Goal: Complete application form: Complete application form

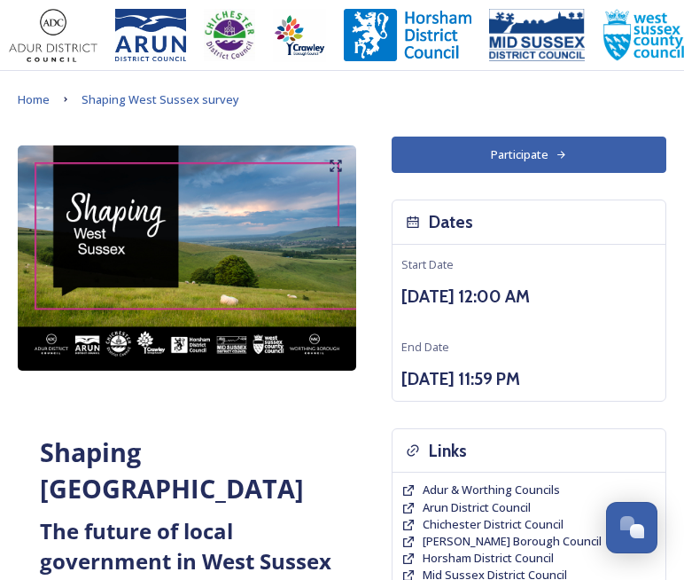
click at [435, 146] on button "Participate" at bounding box center [529, 154] width 275 height 36
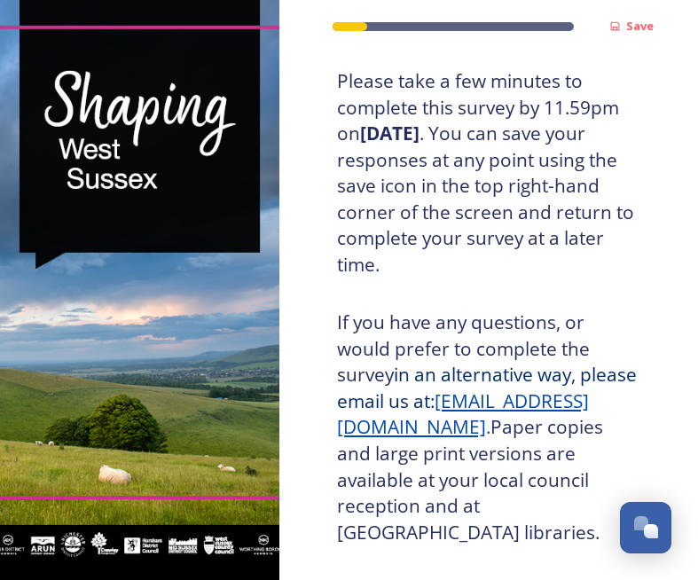
scroll to position [638, 0]
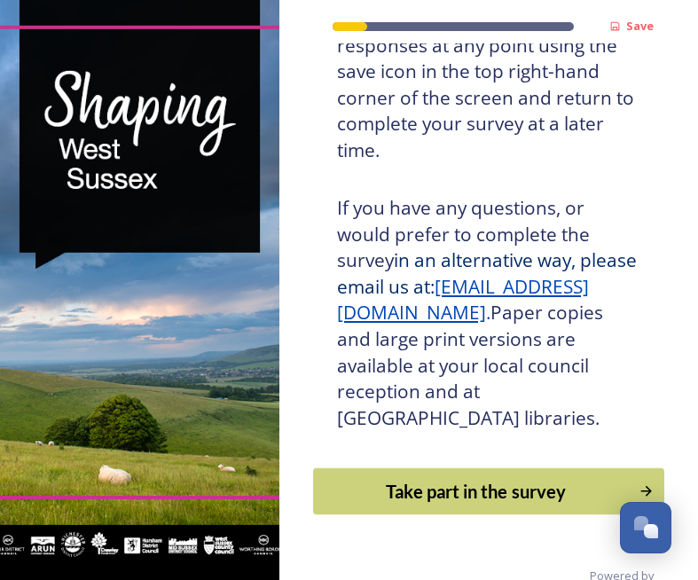
click at [431, 478] on div "Take part in the survey" at bounding box center [476, 491] width 306 height 27
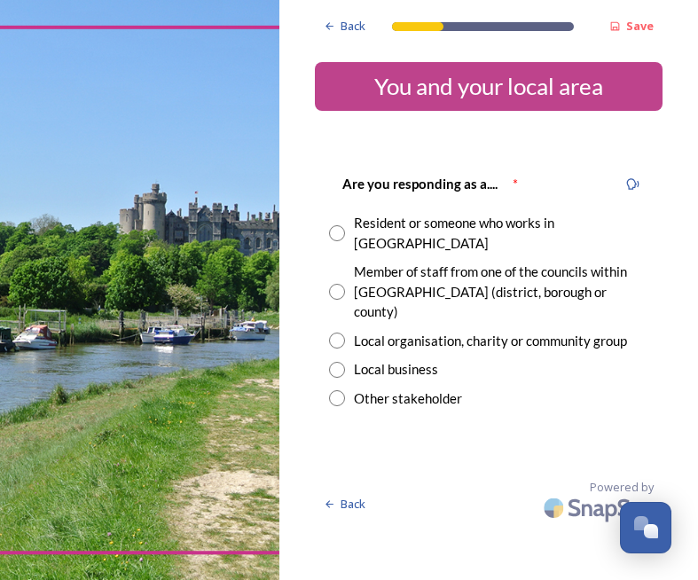
click at [337, 225] on input "radio" at bounding box center [337, 233] width 16 height 16
radio input "true"
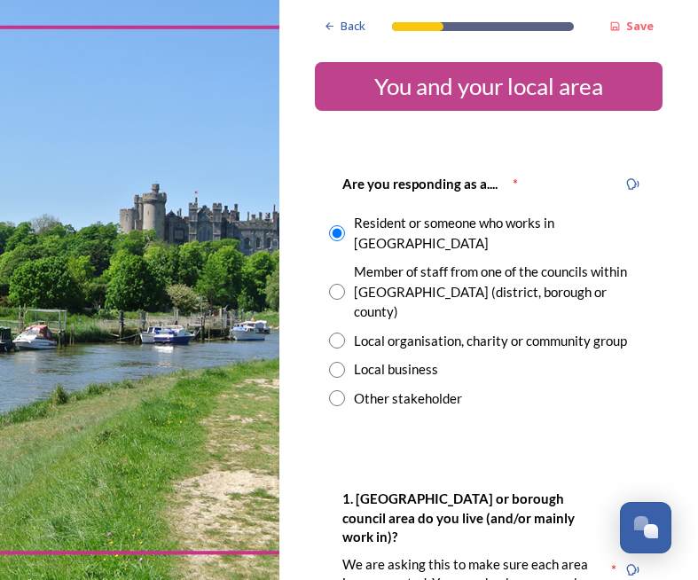
click at [332, 284] on input "radio" at bounding box center [337, 292] width 16 height 16
radio input "true"
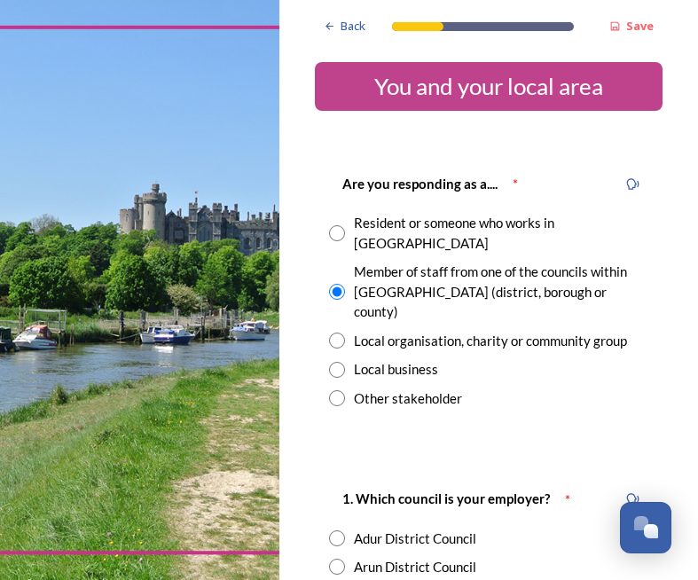
click at [339, 225] on input "radio" at bounding box center [337, 233] width 16 height 16
radio input "true"
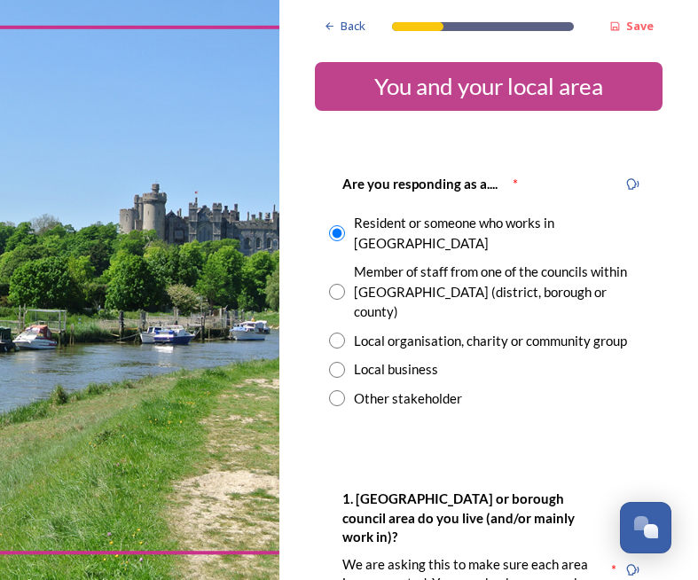
click at [335, 284] on input "radio" at bounding box center [337, 292] width 16 height 16
radio input "true"
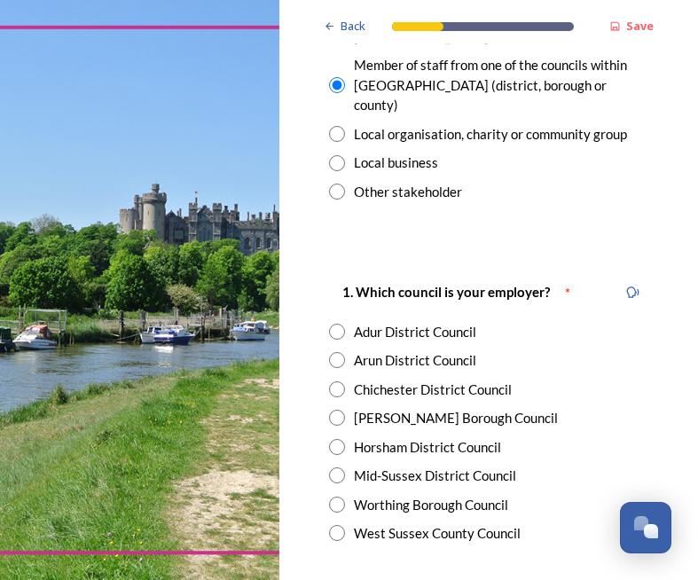
scroll to position [237, 0]
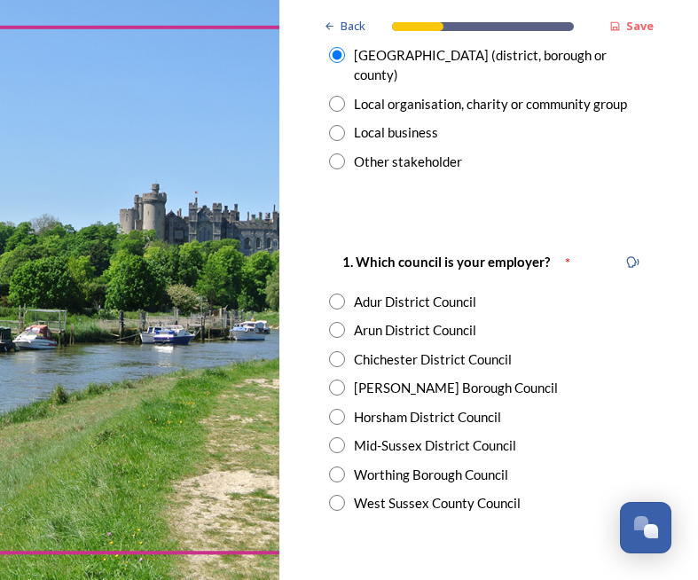
click at [339, 322] on input "radio" at bounding box center [337, 330] width 16 height 16
radio input "true"
click at [337, 495] on input "radio" at bounding box center [337, 503] width 16 height 16
radio input "true"
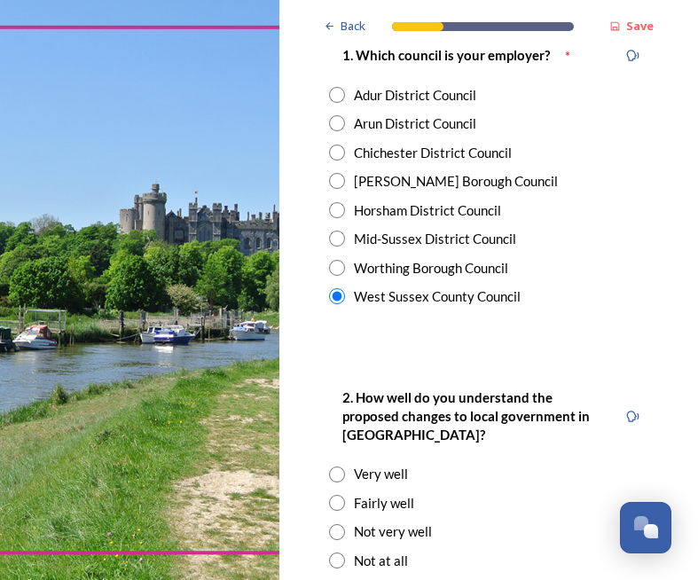
scroll to position [472, 0]
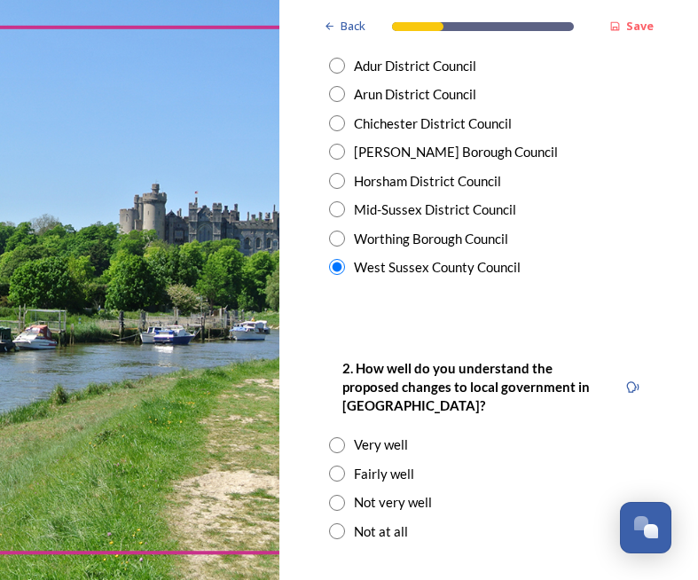
click at [331, 495] on input "radio" at bounding box center [337, 503] width 16 height 16
radio input "true"
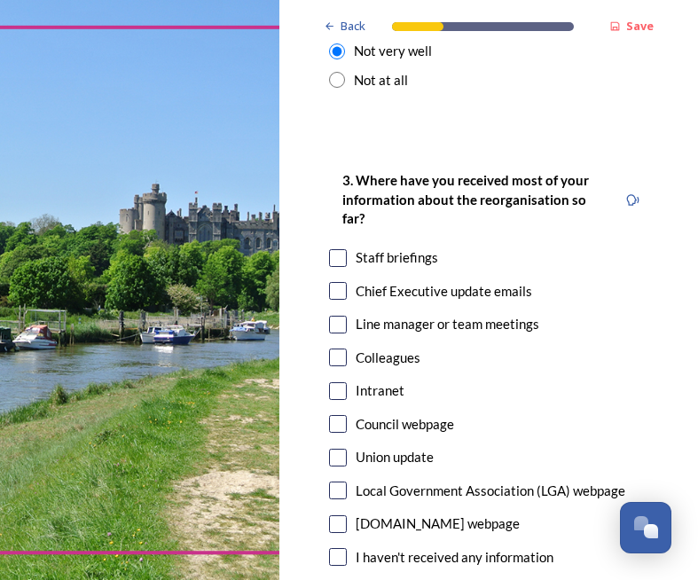
scroll to position [946, 0]
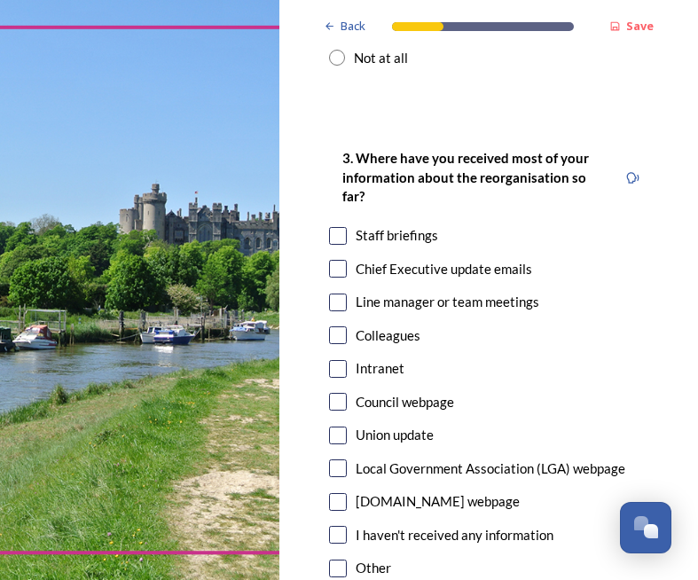
click at [338, 260] on input "checkbox" at bounding box center [338, 269] width 18 height 18
checkbox input "true"
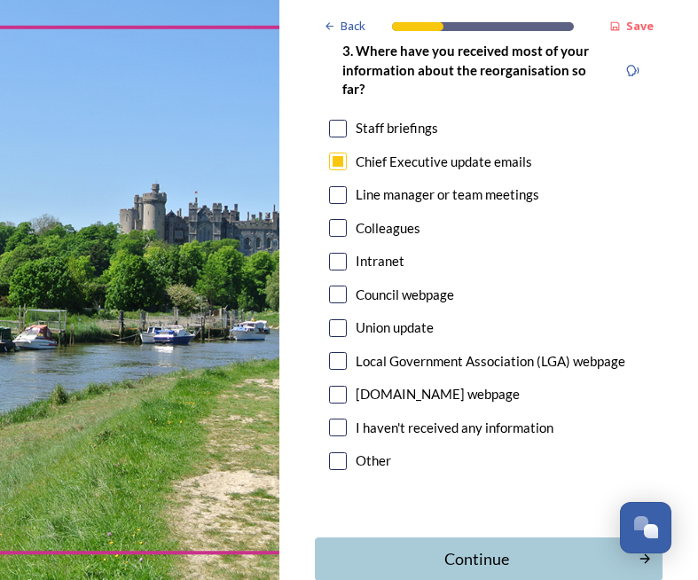
scroll to position [1117, 0]
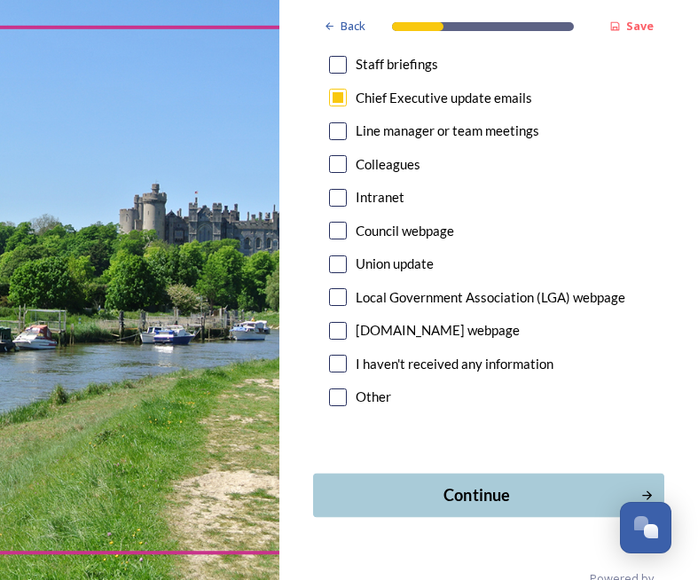
click at [443, 483] on div "Continue" at bounding box center [477, 495] width 308 height 24
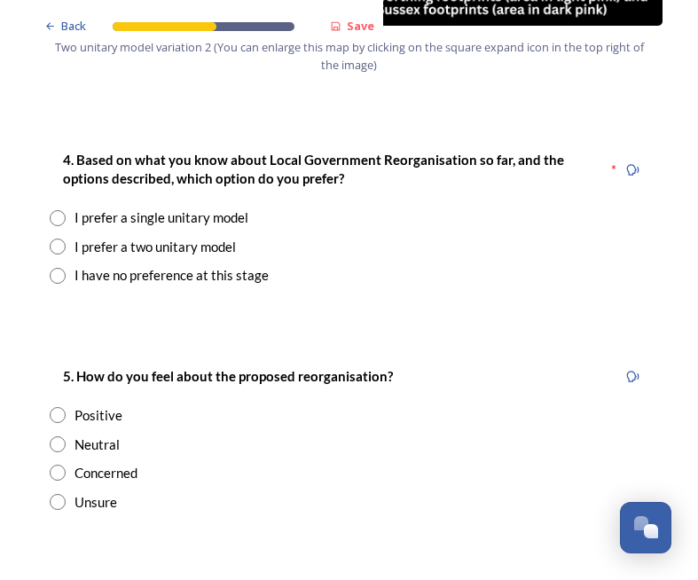
scroll to position [2364, 0]
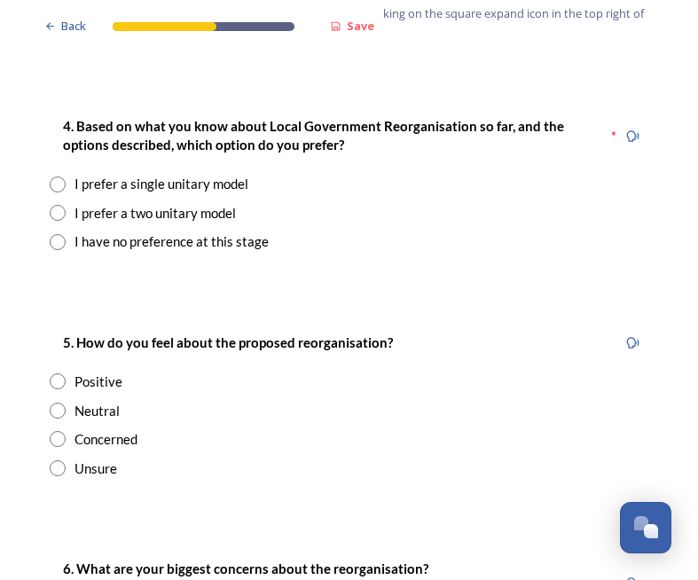
click at [59, 460] on input "radio" at bounding box center [58, 468] width 16 height 16
radio input "true"
click at [58, 234] on input "radio" at bounding box center [58, 242] width 16 height 16
radio input "true"
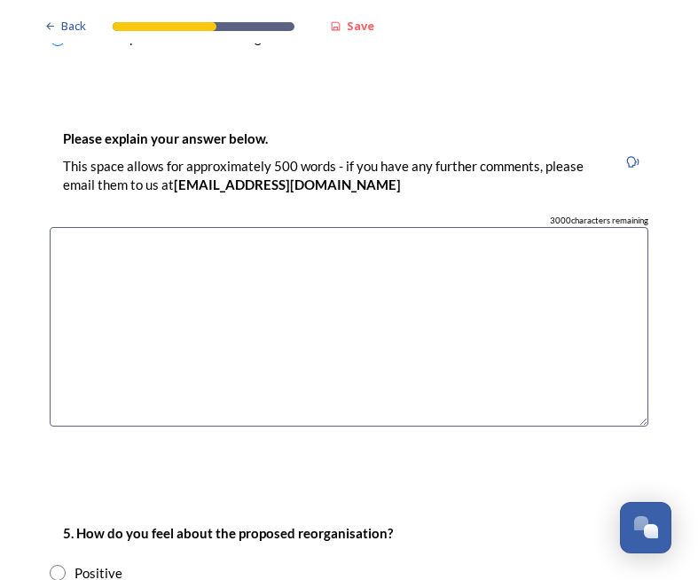
scroll to position [2600, 0]
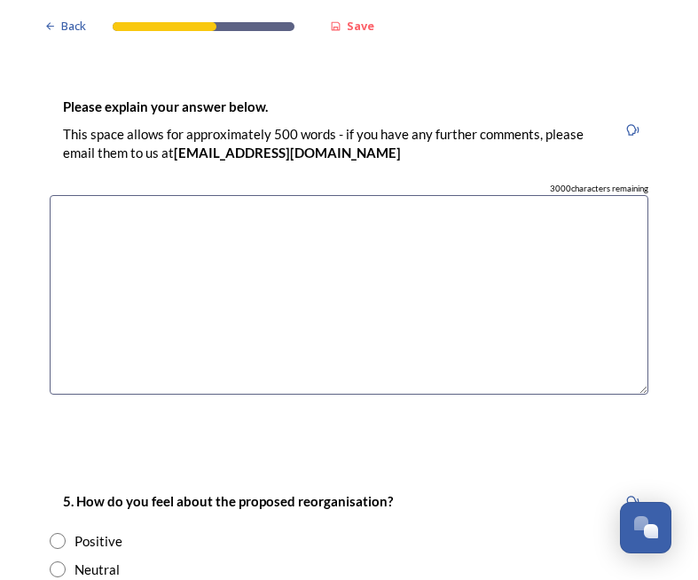
click at [235, 202] on textarea at bounding box center [349, 294] width 598 height 199
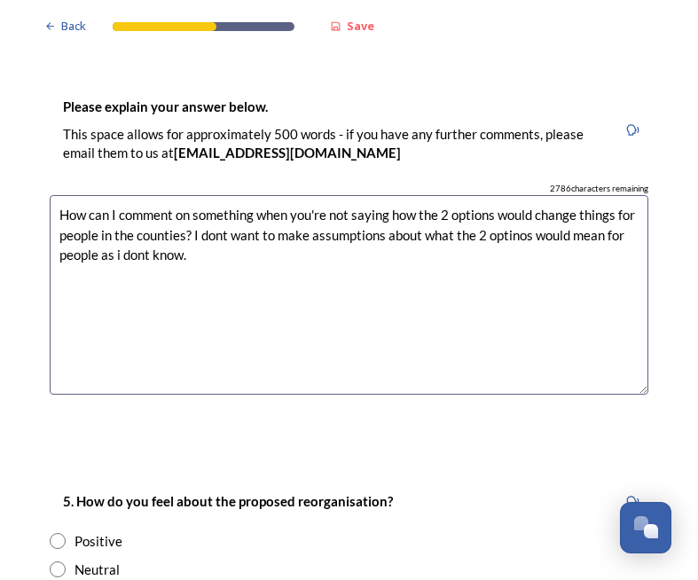
drag, startPoint x: 538, startPoint y: 167, endPoint x: 516, endPoint y: 193, distance: 34.6
click at [535, 195] on textarea "How can I comment on something when you're not saying how the 2 options would c…" at bounding box center [349, 294] width 598 height 199
drag, startPoint x: 194, startPoint y: 194, endPoint x: 50, endPoint y: 129, distance: 158.7
click at [53, 130] on div "Please explain your answer below. This space allows for approximately 500 words…" at bounding box center [348, 253] width 627 height 350
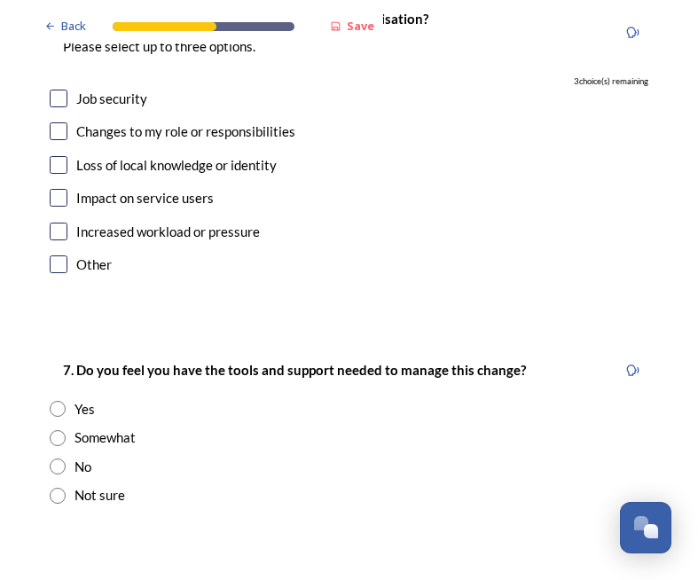
scroll to position [3073, 0]
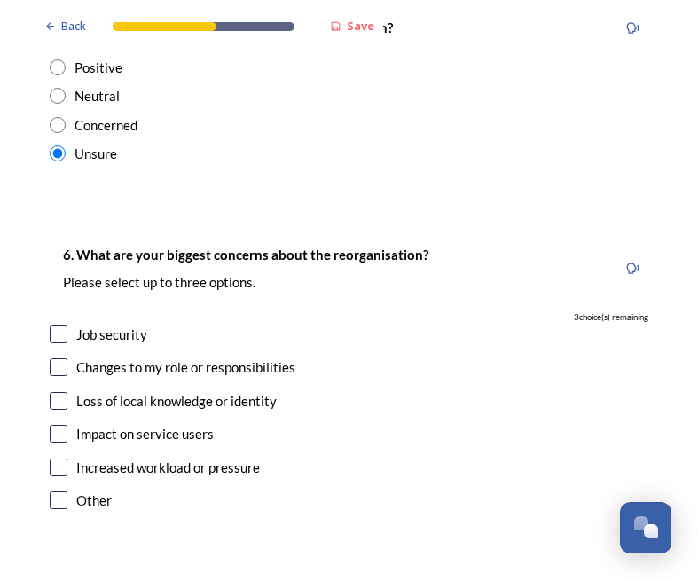
type textarea "How can I comment on something when you're not saying how the 2 options would c…"
click at [57, 425] on input "checkbox" at bounding box center [59, 434] width 18 height 18
checkbox input "true"
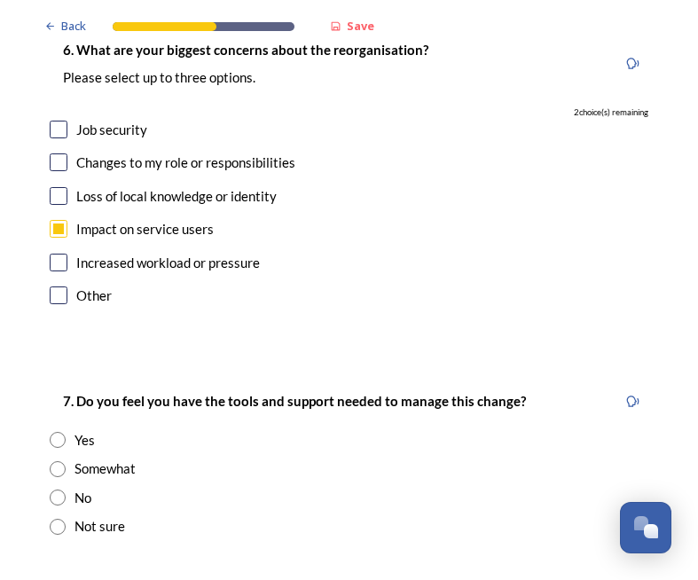
scroll to position [3309, 0]
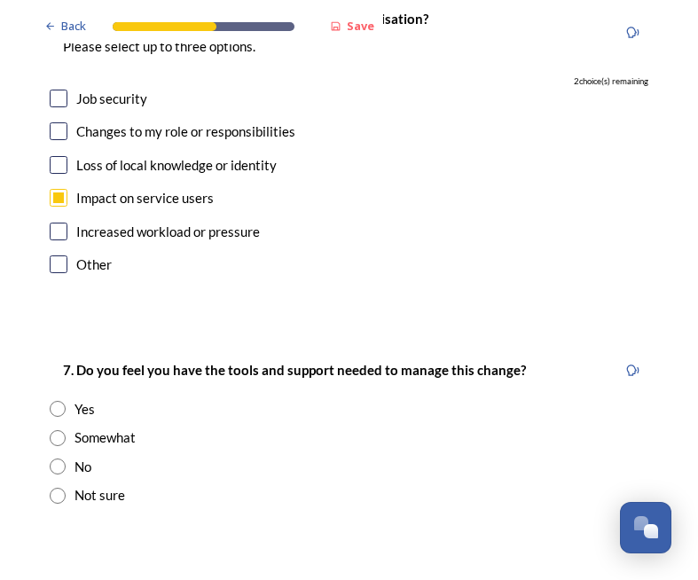
click at [58, 458] on input "radio" at bounding box center [58, 466] width 16 height 16
radio input "true"
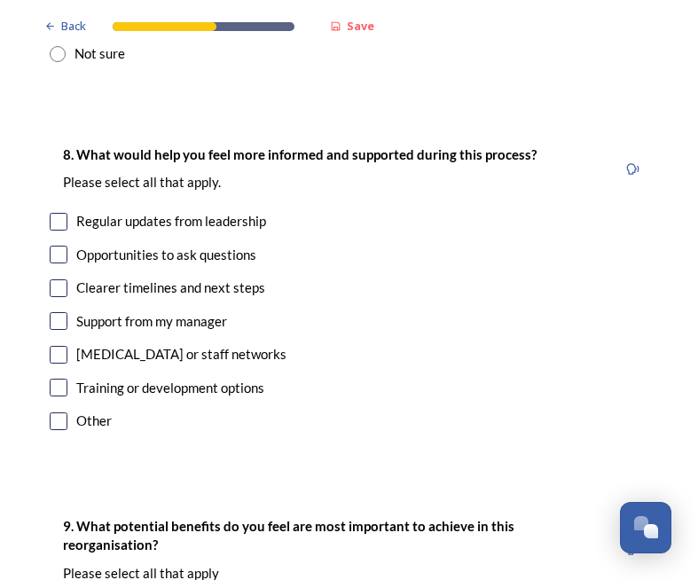
scroll to position [3782, 0]
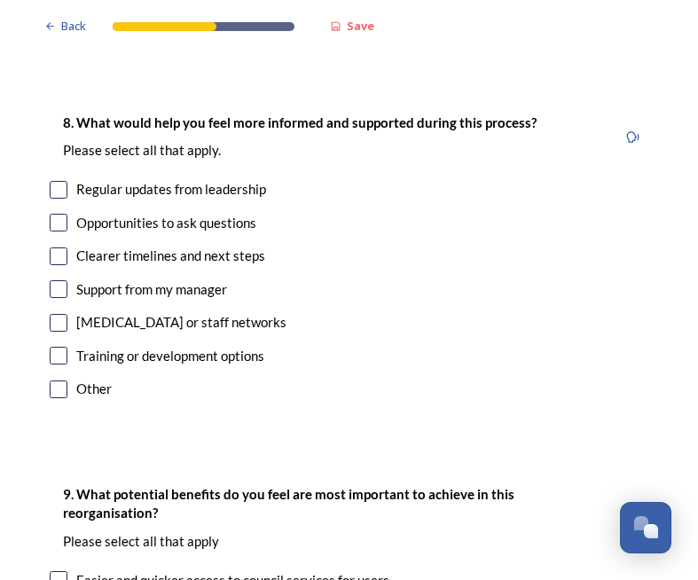
click at [57, 181] on input "checkbox" at bounding box center [59, 190] width 18 height 18
checkbox input "true"
click at [56, 214] on input "checkbox" at bounding box center [59, 223] width 18 height 18
checkbox input "false"
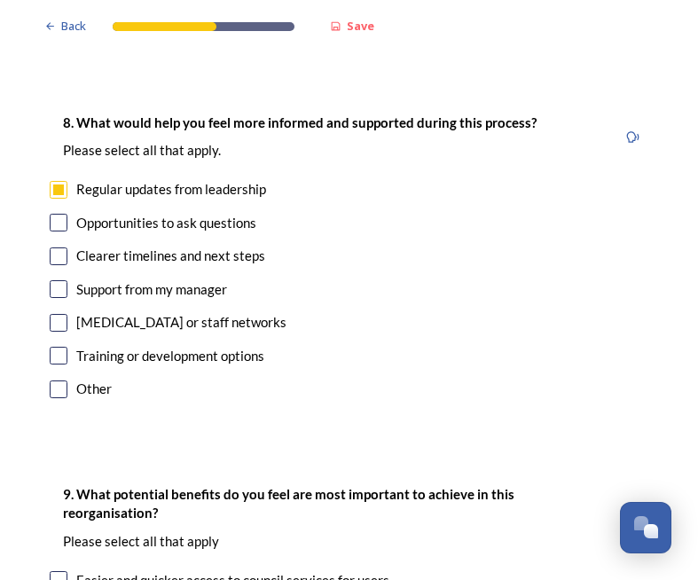
click at [56, 181] on input "checkbox" at bounding box center [59, 190] width 18 height 18
checkbox input "false"
click at [56, 380] on input "checkbox" at bounding box center [59, 389] width 18 height 18
checkbox input "true"
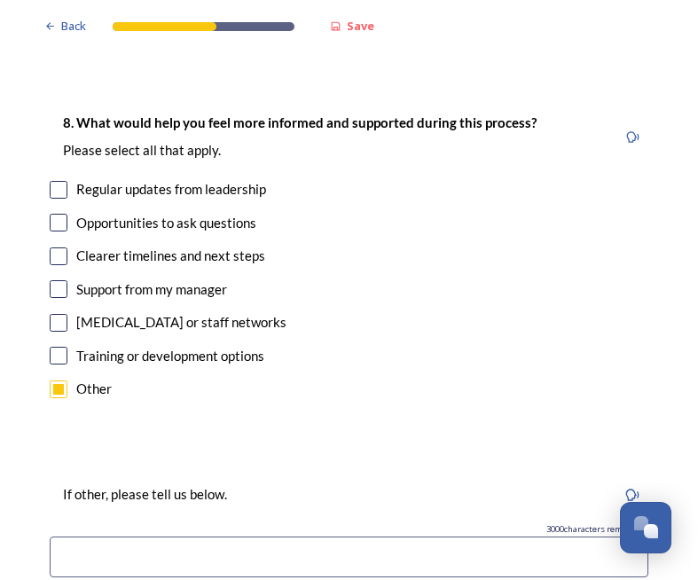
scroll to position [4018, 0]
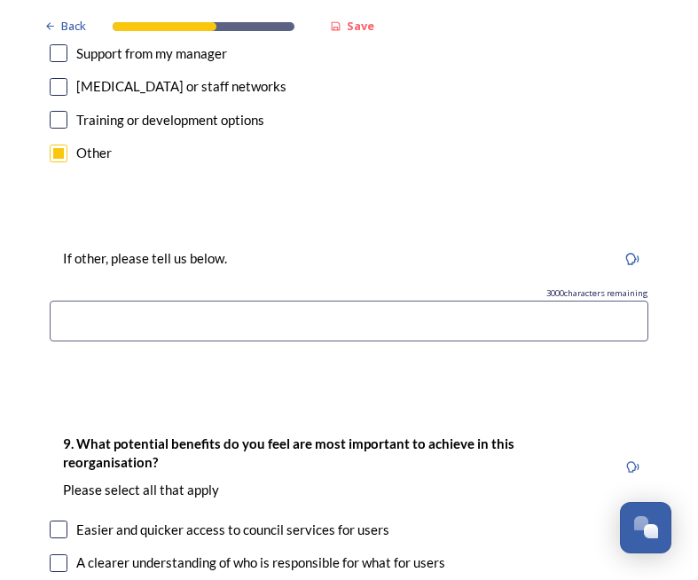
click at [269, 300] on input at bounding box center [349, 320] width 598 height 41
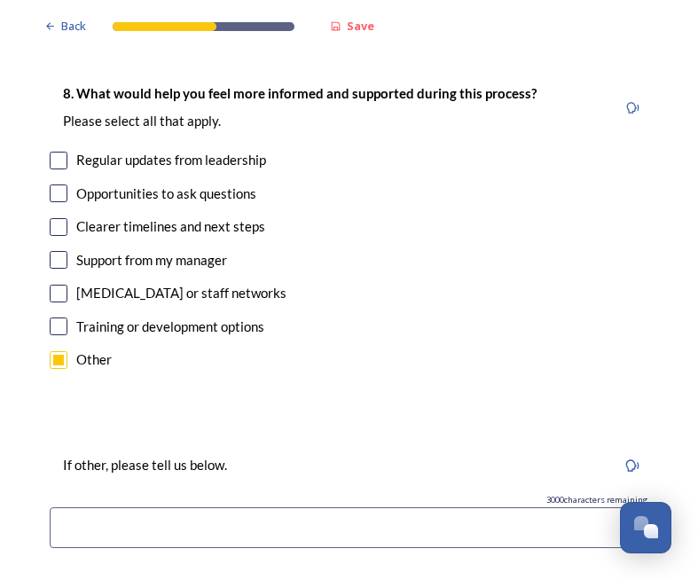
scroll to position [3782, 0]
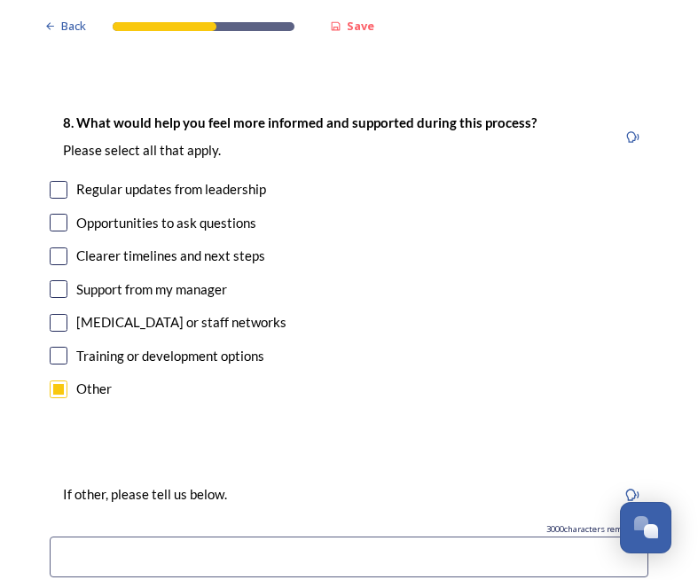
click at [253, 536] on input at bounding box center [349, 556] width 598 height 41
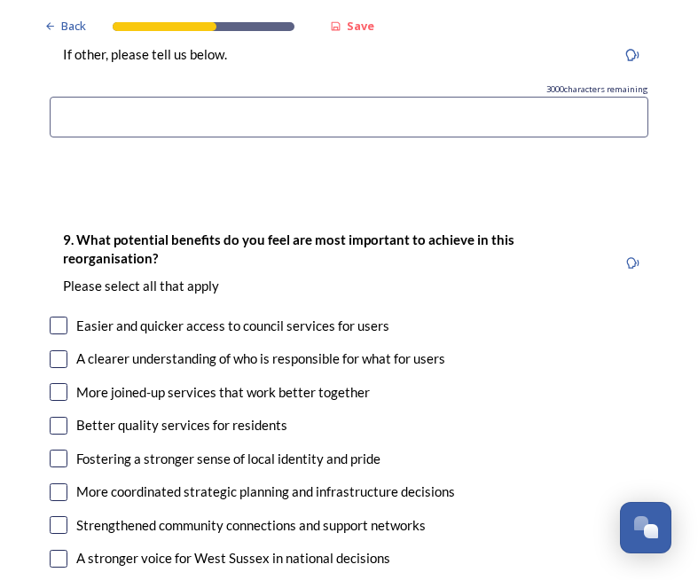
scroll to position [4254, 0]
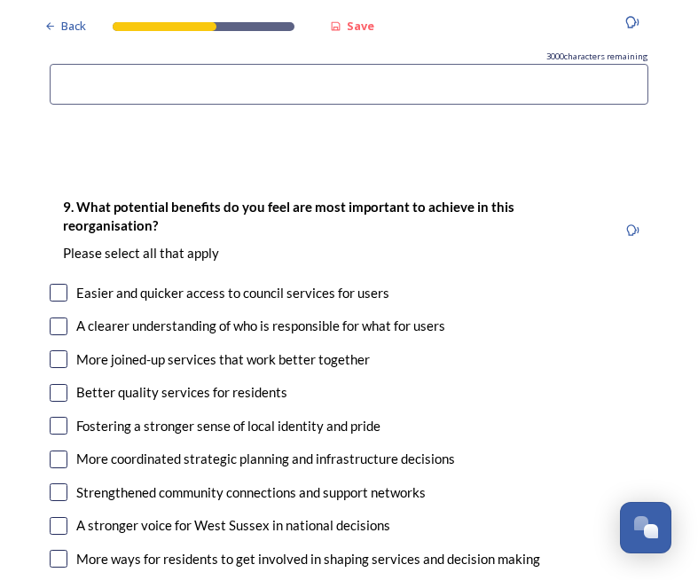
click at [55, 284] on input "checkbox" at bounding box center [59, 293] width 18 height 18
checkbox input "true"
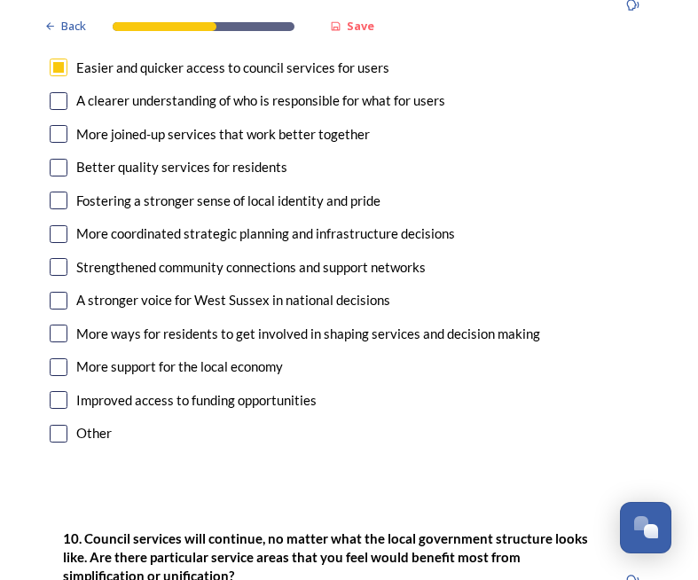
scroll to position [4491, 0]
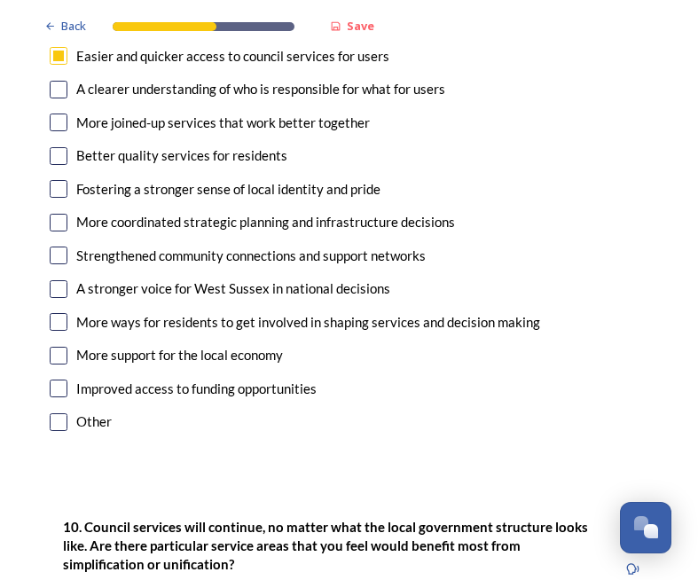
click at [57, 214] on input "checkbox" at bounding box center [59, 223] width 18 height 18
checkbox input "true"
click at [58, 246] on input "checkbox" at bounding box center [59, 255] width 18 height 18
checkbox input "true"
click at [59, 280] on input "checkbox" at bounding box center [59, 289] width 18 height 18
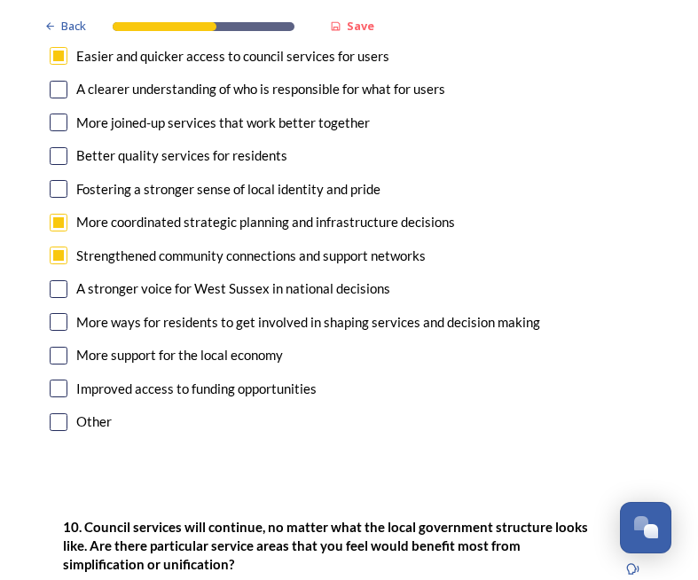
checkbox input "true"
click at [57, 313] on input "checkbox" at bounding box center [59, 322] width 18 height 18
checkbox input "true"
click at [56, 347] on input "checkbox" at bounding box center [59, 356] width 18 height 18
checkbox input "true"
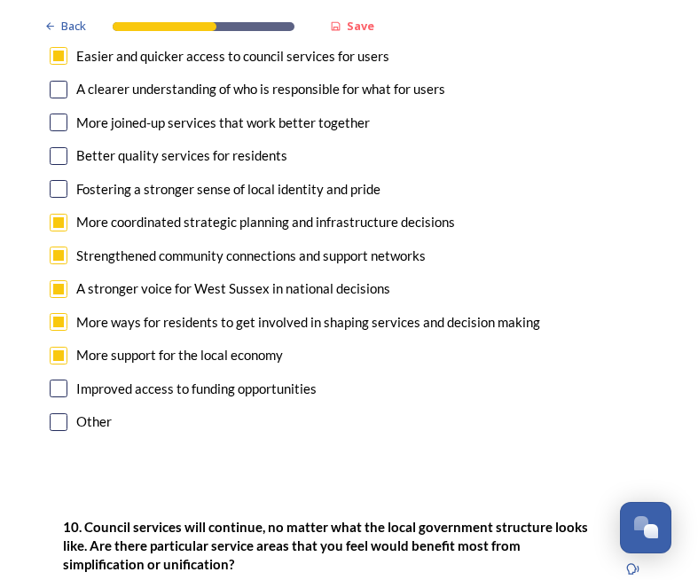
click at [58, 379] on input "checkbox" at bounding box center [59, 388] width 18 height 18
checkbox input "true"
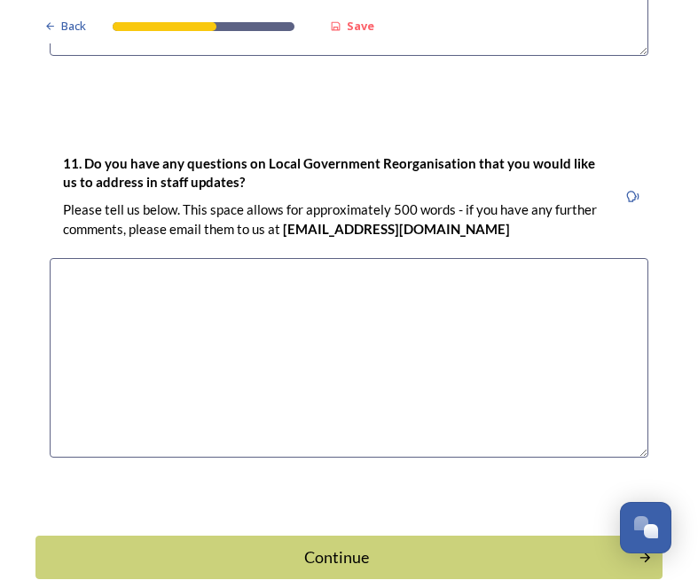
scroll to position [5326, 0]
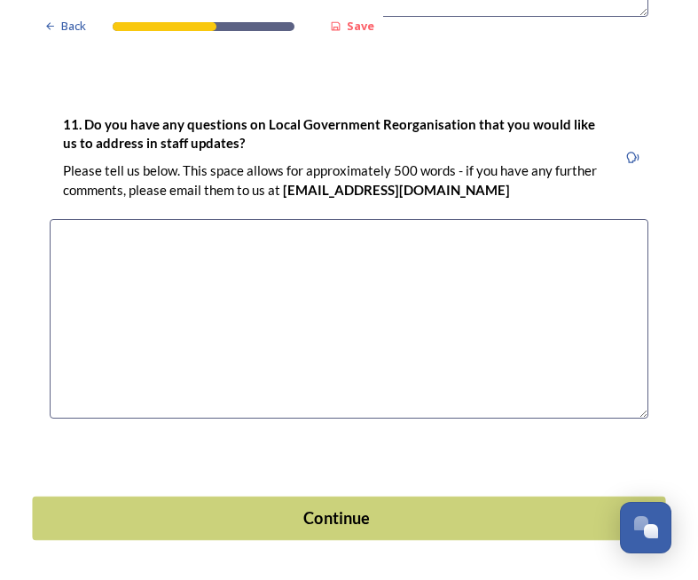
click at [377, 496] on button "Continue" at bounding box center [348, 517] width 633 height 43
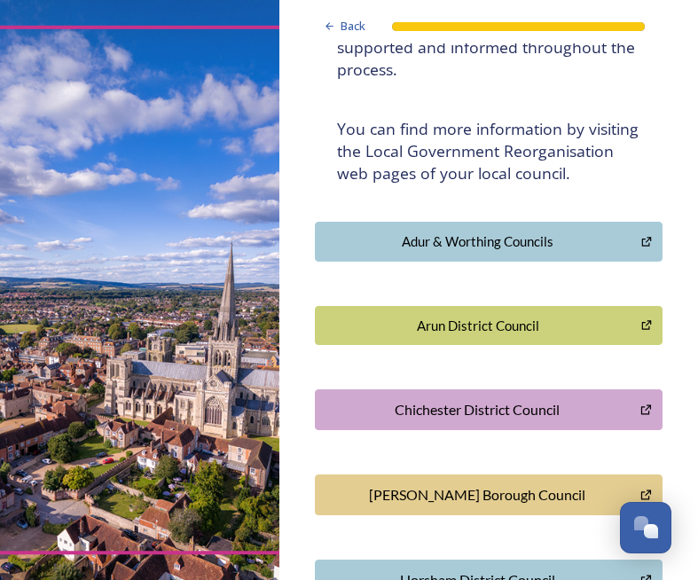
scroll to position [245, 0]
